Goal: Obtain resource: Download file/media

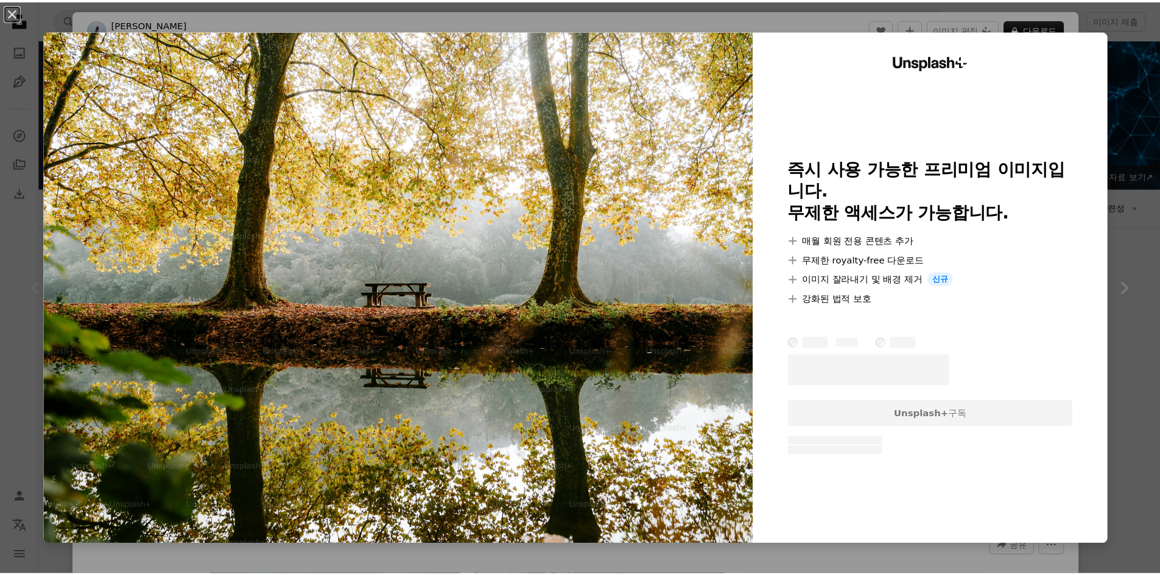
scroll to position [183, 0]
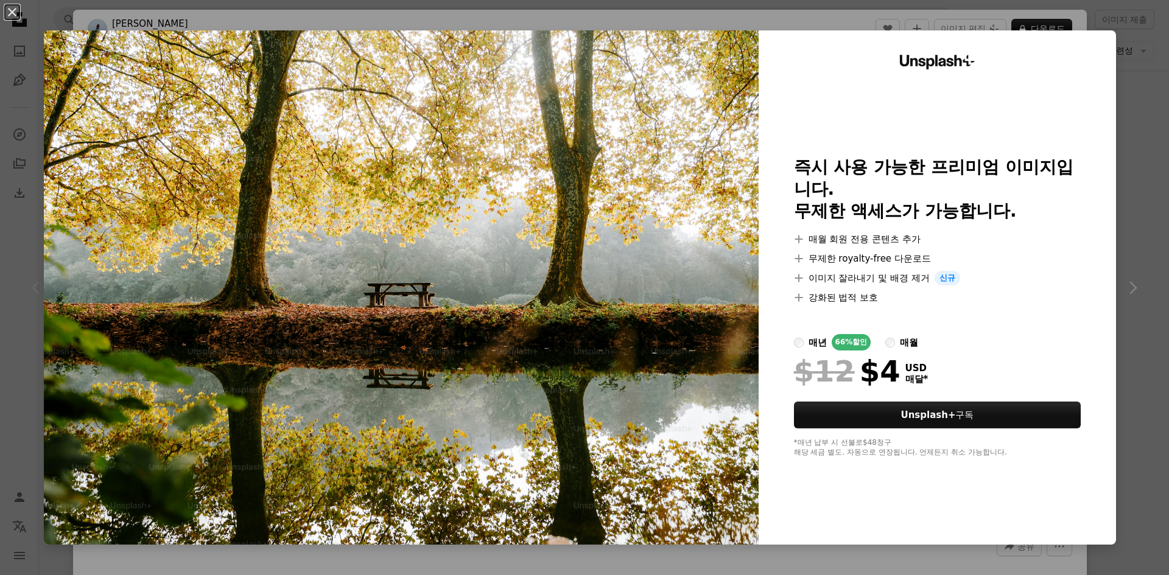
click at [1090, 37] on div "Unsplash+ 즉시 사용 가능한 프리미엄 이미지입니다. 무제한 액세스가 가능합니다. A plus sign 매월 회원 전용 콘텐츠 추가 A …" at bounding box center [937, 287] width 357 height 515
click at [1154, 155] on div "An X shape Unsplash+ 즉시 사용 가능한 프리미엄 이미지입니다. 무제한 액세스가 가능합니다. A plus sign 매월 회원 전…" at bounding box center [584, 287] width 1169 height 575
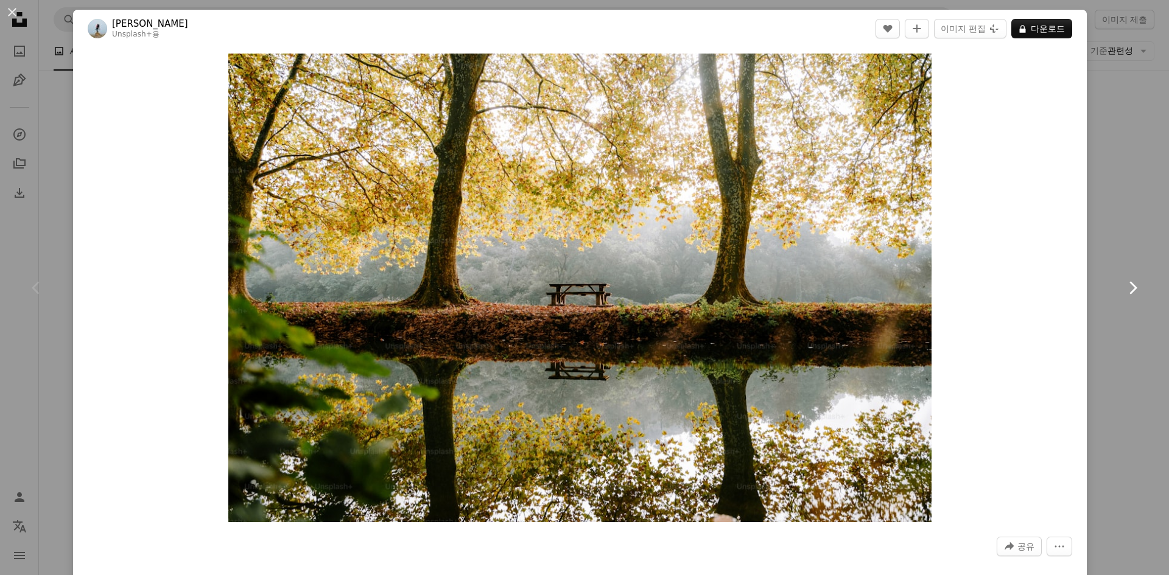
click at [1135, 296] on link "Chevron right" at bounding box center [1132, 288] width 73 height 117
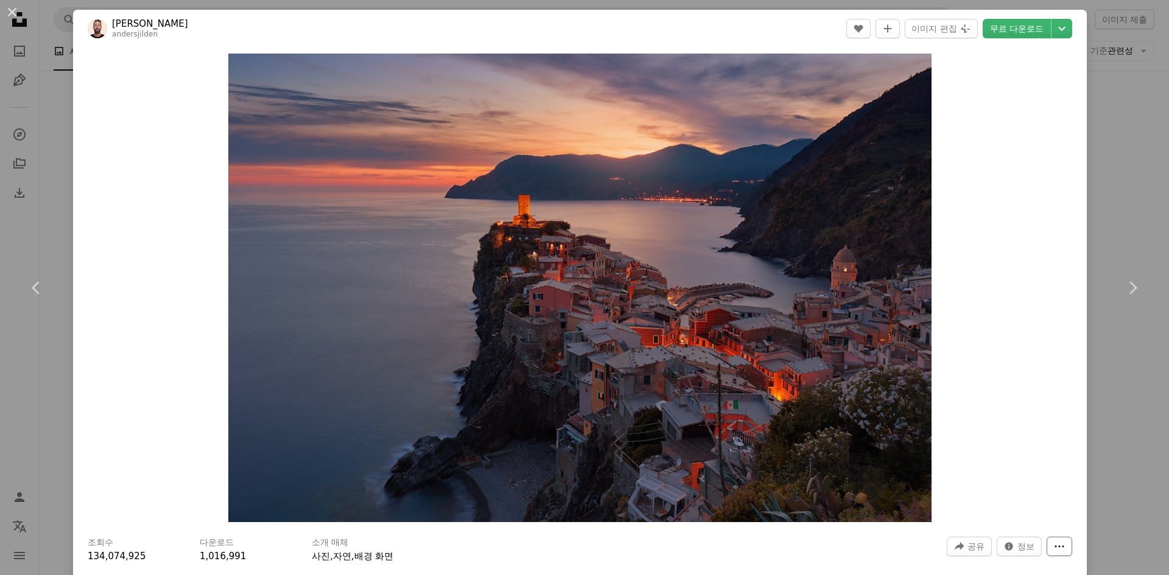
click at [1058, 547] on button "More Actions" at bounding box center [1060, 546] width 26 height 19
click at [1089, 438] on div "An X shape Chevron left Chevron right [PERSON_NAME] andersjilden A heart A plus…" at bounding box center [584, 287] width 1169 height 575
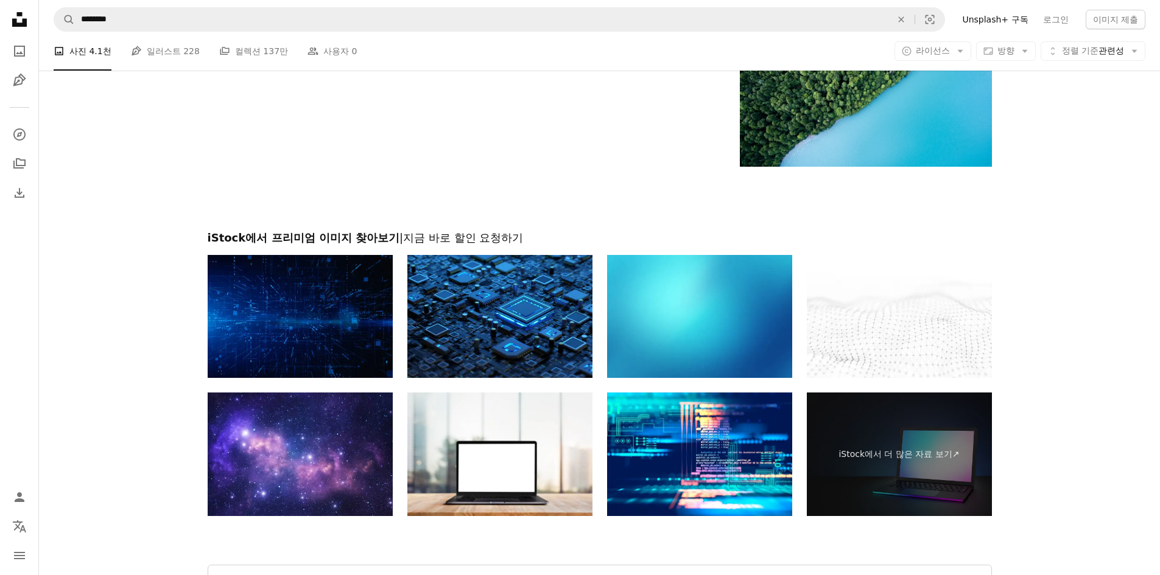
scroll to position [1752, 0]
